Goal: Task Accomplishment & Management: Use online tool/utility

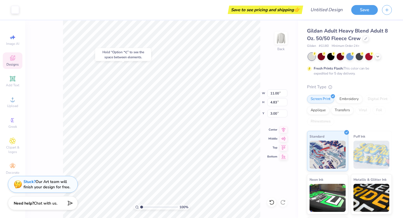
click at [15, 59] on icon at bounding box center [12, 58] width 7 height 7
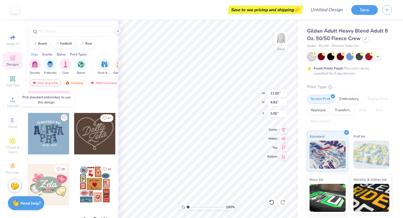
scroll to position [190, 0]
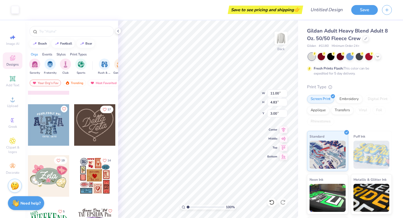
type input "10.81"
type input "4.61"
type input "3.09"
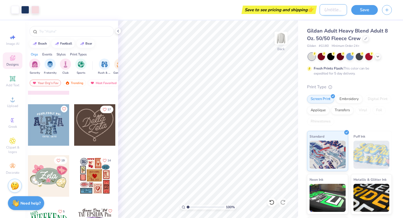
click at [319, 10] on input "Design Title" at bounding box center [332, 9] width 27 height 11
type input "mock"
click at [234, 2] on div "Save to see pricing and shipping 👉" at bounding box center [179, 10] width 272 height 20
click at [369, 11] on button "Save" at bounding box center [364, 9] width 27 height 10
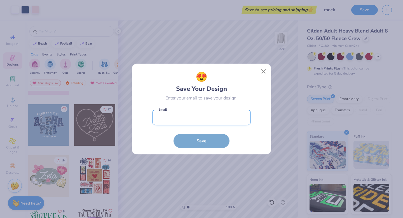
click at [205, 121] on input "email" at bounding box center [201, 117] width 98 height 15
type input "[EMAIL_ADDRESS][DOMAIN_NAME]"
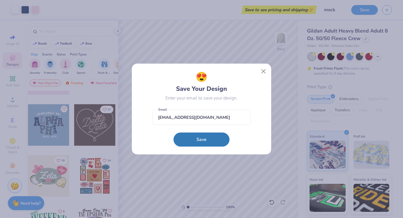
click at [205, 136] on button "Save" at bounding box center [201, 139] width 56 height 14
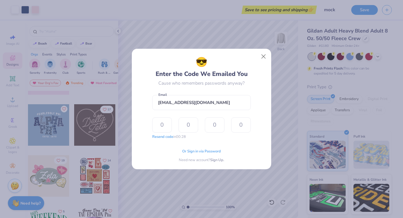
click at [203, 147] on div "Or Sign in via Password Need new account? Sign Up." at bounding box center [201, 154] width 98 height 18
click at [203, 149] on span "Or Sign in via Password" at bounding box center [201, 151] width 39 height 6
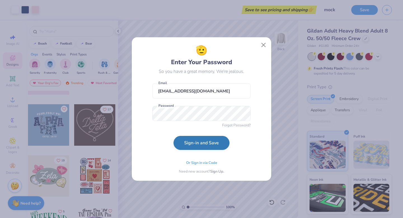
click at [207, 145] on button "Sign-in and Save" at bounding box center [201, 143] width 56 height 14
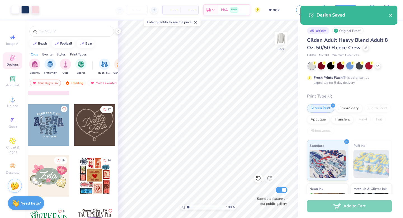
click at [391, 15] on icon "close" at bounding box center [390, 15] width 3 height 3
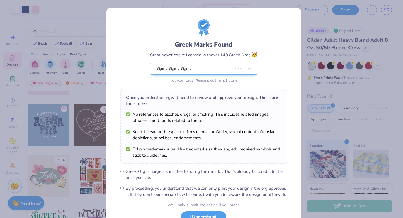
click at [172, 9] on div "Greek Marks Found Great news! We’re licensed with over 140 Greek Orgs. 🥳 Sigma …" at bounding box center [203, 128] width 195 height 240
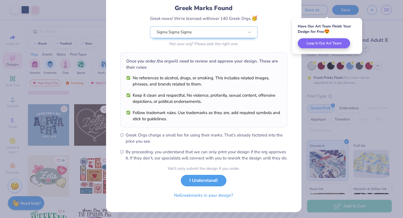
scroll to position [44, 0]
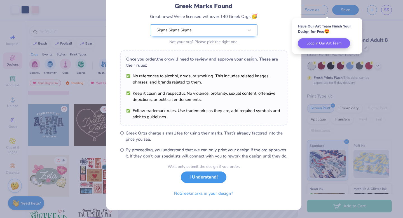
click at [203, 180] on button "I Understand!" at bounding box center [204, 176] width 46 height 11
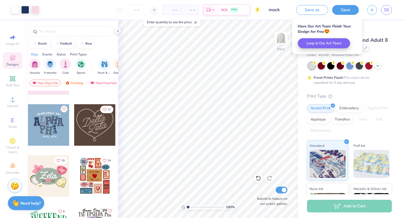
scroll to position [0, 0]
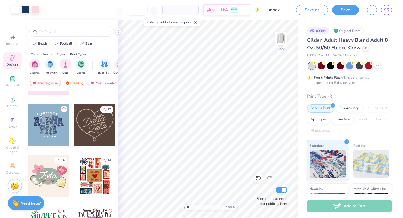
click at [138, 10] on input "number" at bounding box center [137, 10] width 22 height 10
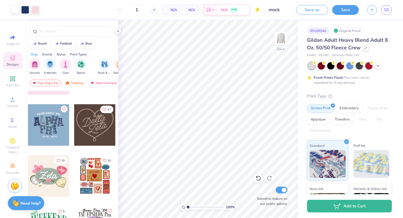
type input "12"
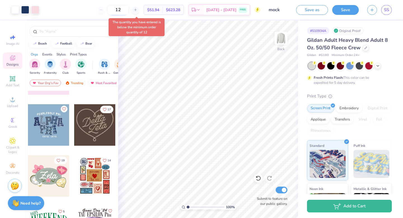
click at [129, 10] on input "12" at bounding box center [118, 10] width 22 height 10
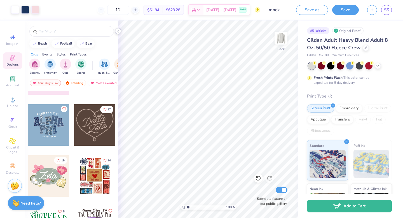
click at [116, 31] on icon at bounding box center [118, 31] width 4 height 4
